Goal: Find contact information: Find contact information

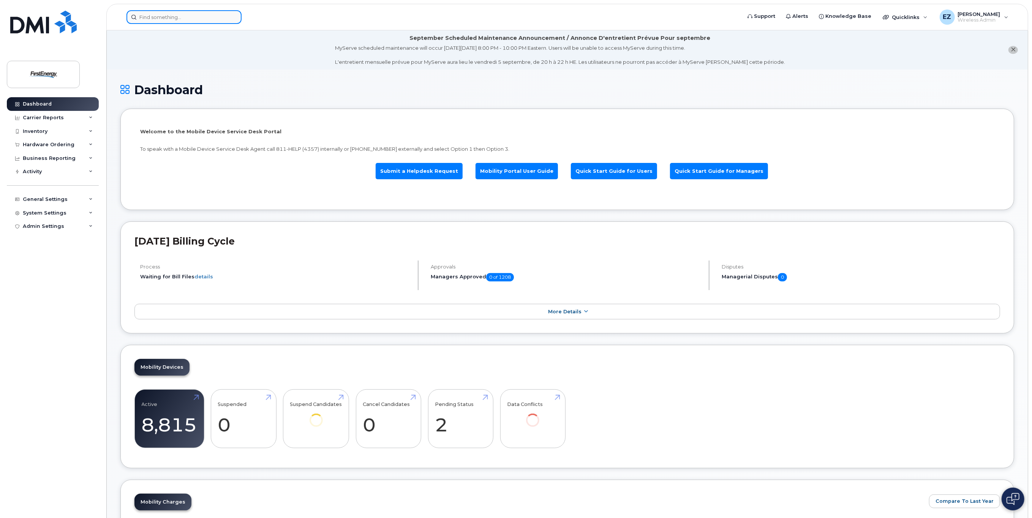
click at [198, 20] on input at bounding box center [184, 17] width 115 height 14
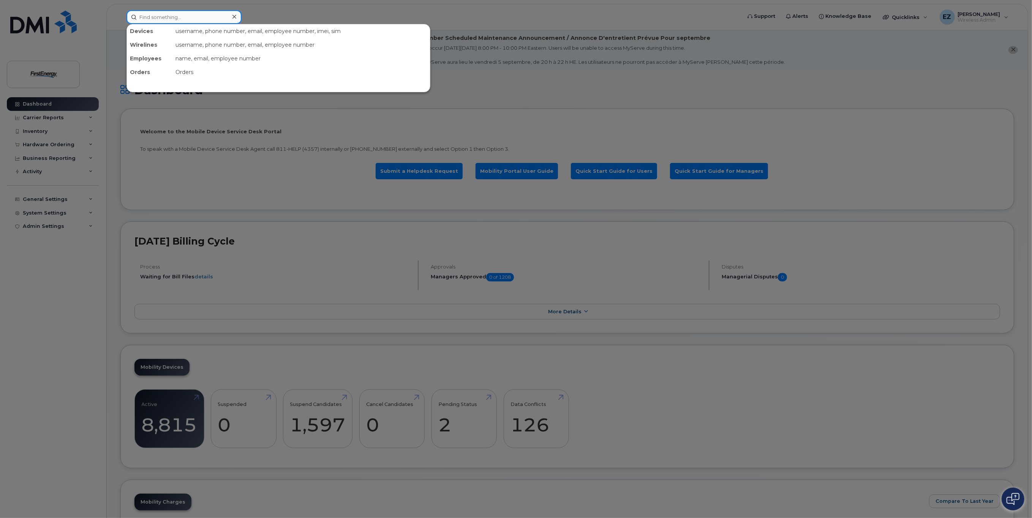
paste input "4403584978"
type input "4403584978"
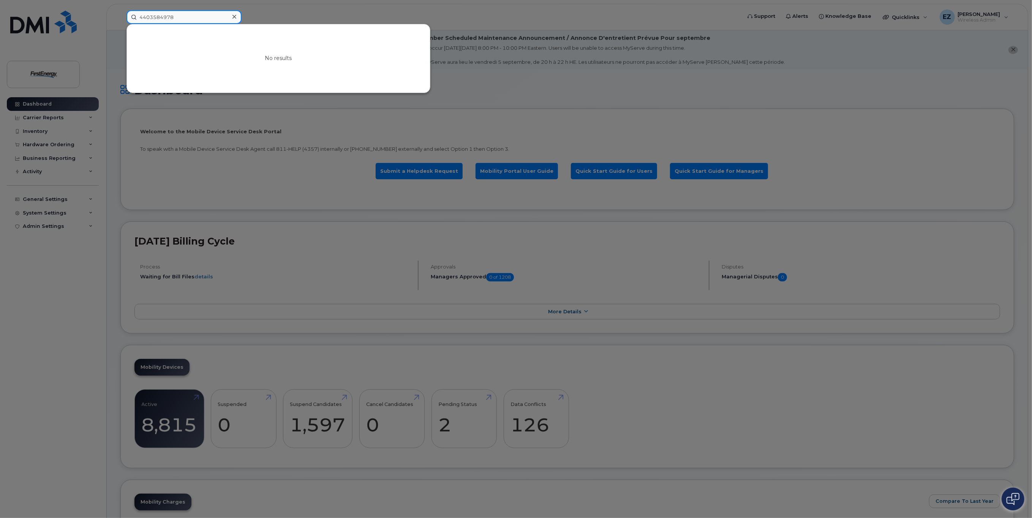
drag, startPoint x: 183, startPoint y: 17, endPoint x: 98, endPoint y: 14, distance: 85.2
click at [120, 14] on div "4403584978 No results" at bounding box center [431, 17] width 622 height 14
drag, startPoint x: 184, startPoint y: 16, endPoint x: 90, endPoint y: 9, distance: 93.3
click at [120, 10] on div "Joseph Wide No results" at bounding box center [431, 17] width 622 height 14
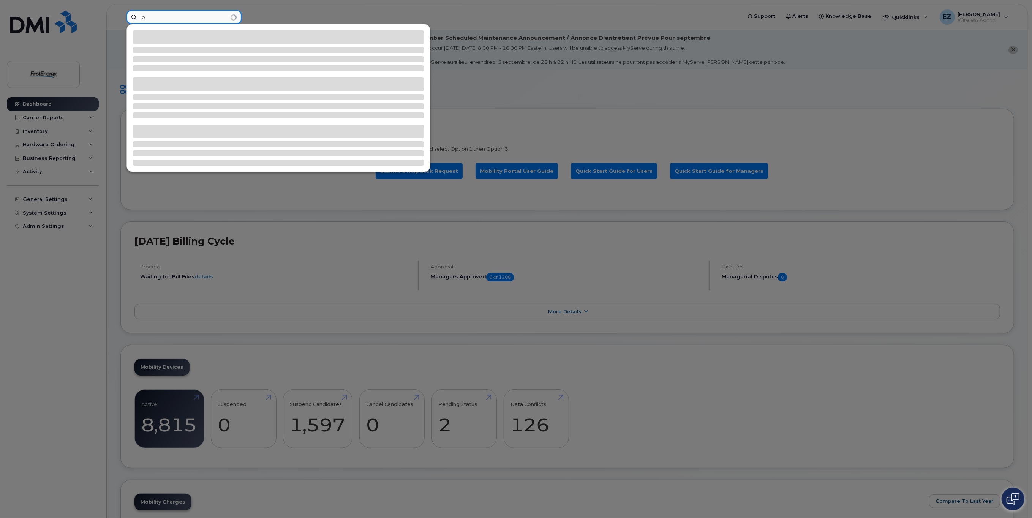
type input "J"
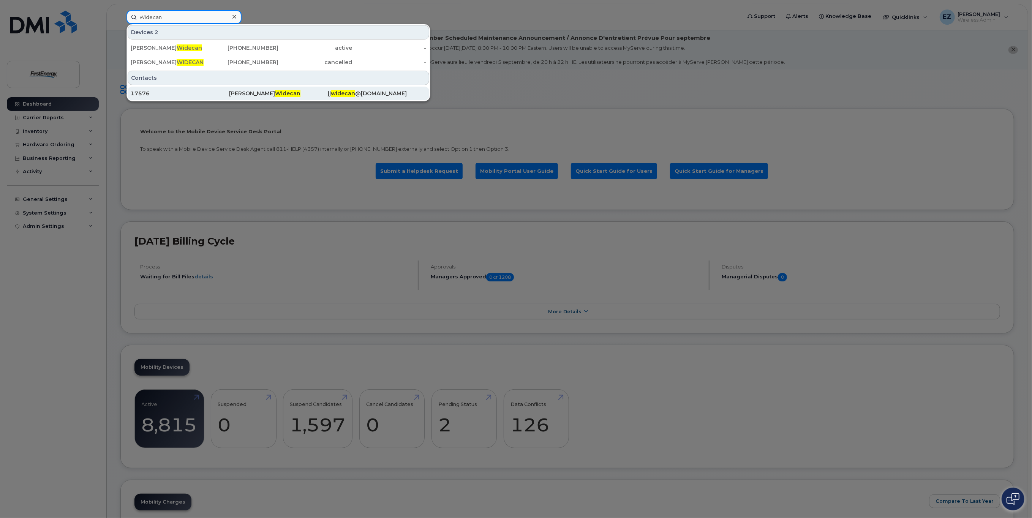
type input "Widecan"
click at [203, 91] on div "17576" at bounding box center [180, 94] width 98 height 8
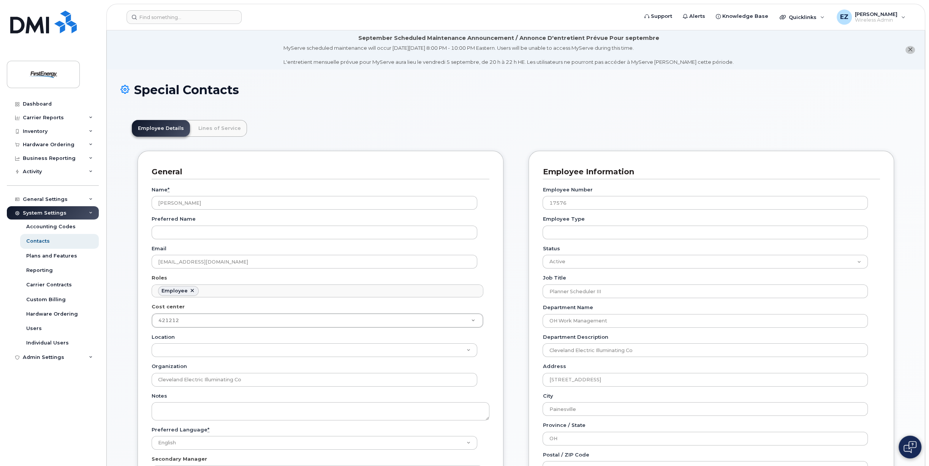
scroll to position [27, 0]
click at [222, 124] on link "Lines of Service" at bounding box center [219, 128] width 55 height 17
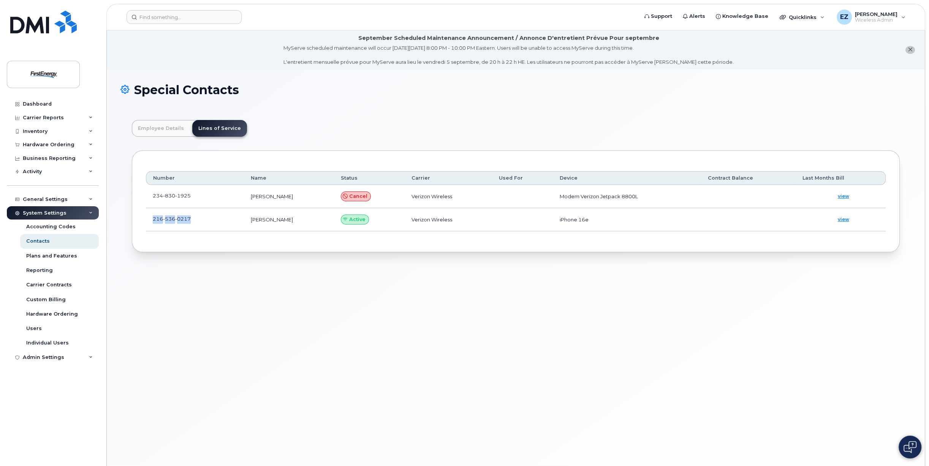
drag, startPoint x: 190, startPoint y: 218, endPoint x: 152, endPoint y: 220, distance: 38.0
click at [152, 220] on td "[PHONE_NUMBER]" at bounding box center [195, 219] width 98 height 23
copy span "[PHONE_NUMBER]"
drag, startPoint x: 181, startPoint y: 265, endPoint x: 181, endPoint y: 261, distance: 4.2
click at [181, 265] on div "Special Contacts Employee Details Lines of Service General Name * Joseph J Wide…" at bounding box center [516, 277] width 818 height 415
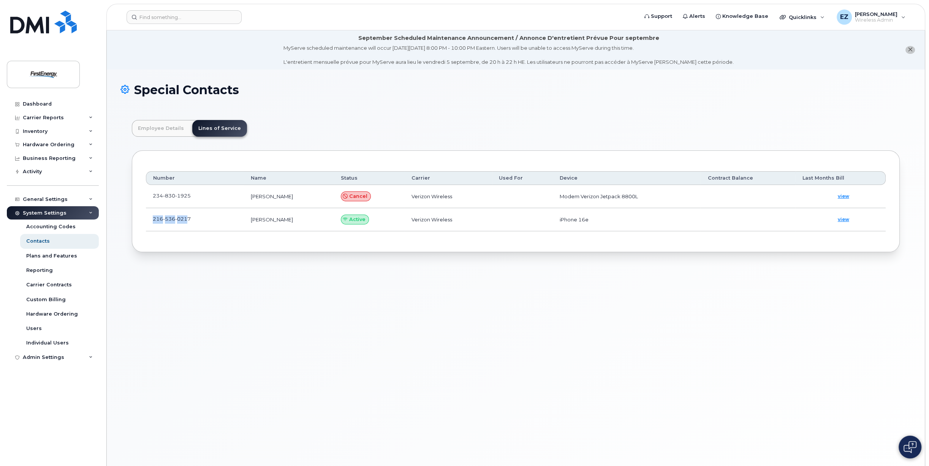
drag, startPoint x: 189, startPoint y: 218, endPoint x: 149, endPoint y: 220, distance: 39.6
click at [149, 220] on td "[PHONE_NUMBER]" at bounding box center [195, 219] width 98 height 23
click at [194, 218] on span at bounding box center [197, 221] width 6 height 6
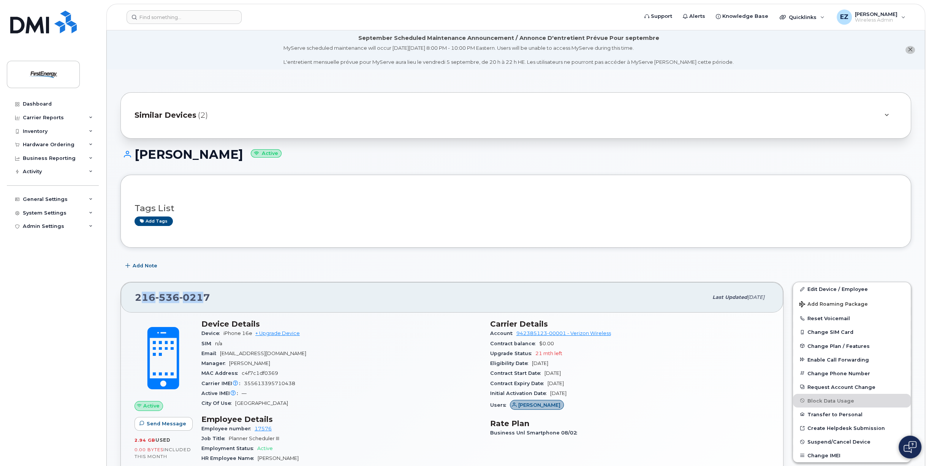
drag, startPoint x: 205, startPoint y: 296, endPoint x: 138, endPoint y: 296, distance: 66.9
click at [138, 296] on span "[PHONE_NUMBER]" at bounding box center [172, 297] width 75 height 11
drag, startPoint x: 214, startPoint y: 296, endPoint x: 135, endPoint y: 298, distance: 78.7
click at [135, 298] on div "[PHONE_NUMBER]" at bounding box center [421, 298] width 573 height 16
copy span "[PHONE_NUMBER]"
